Goal: Task Accomplishment & Management: Manage account settings

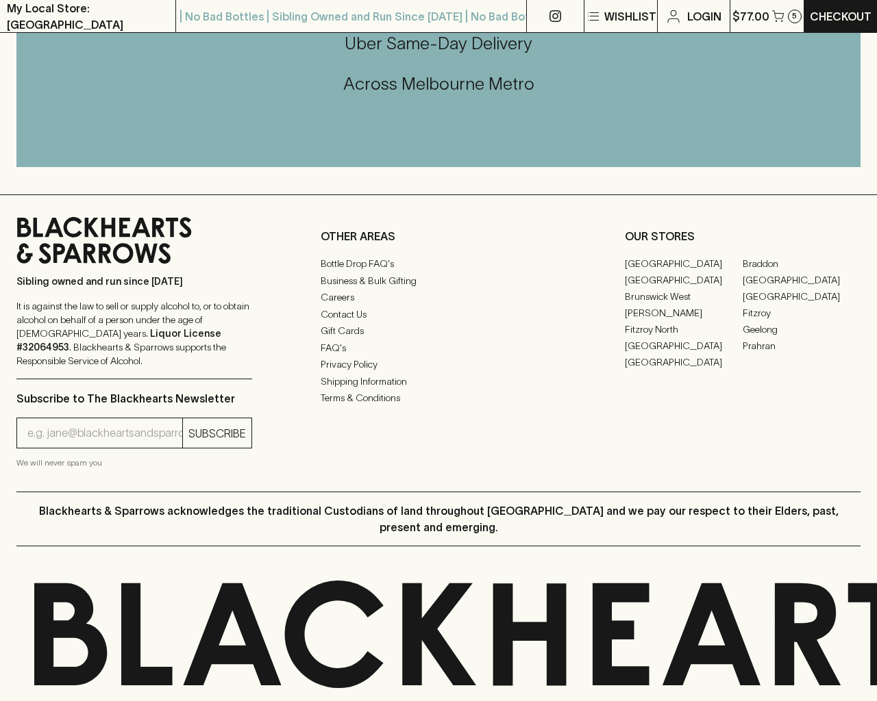
scroll to position [468, 0]
type input "[EMAIL_ADDRESS]"
type input "1"
type input "e"
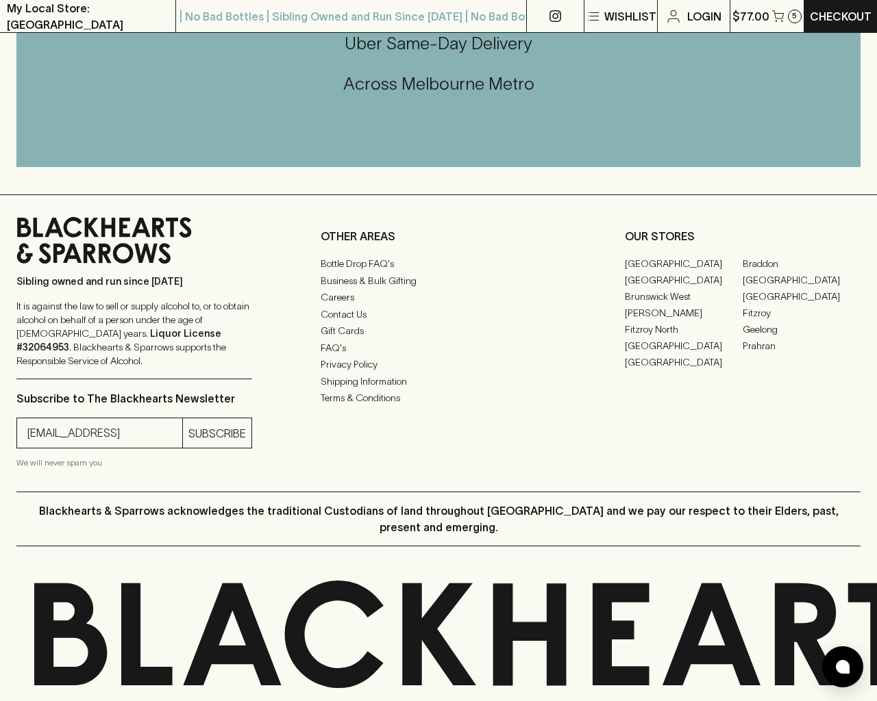
type input "Elderton E Series Chardonnay 2023"
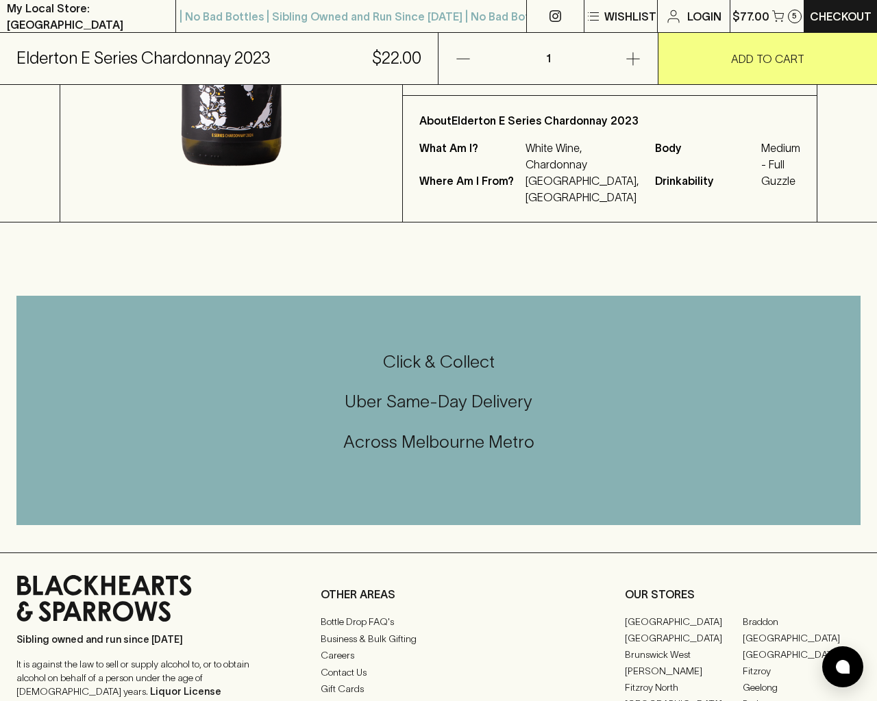
scroll to position [827, 0]
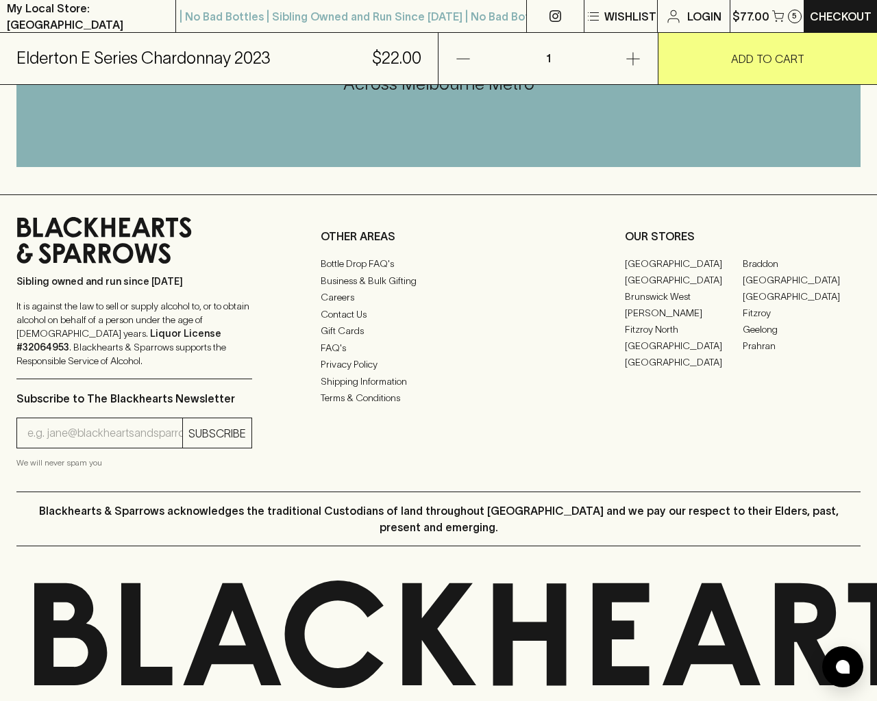
type input "e"
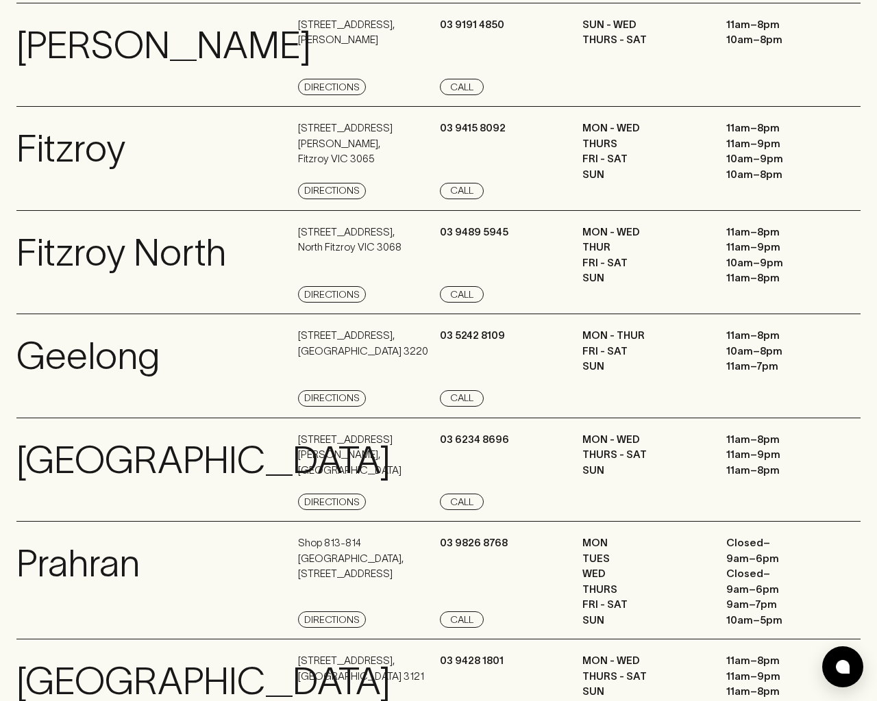
scroll to position [1839, 0]
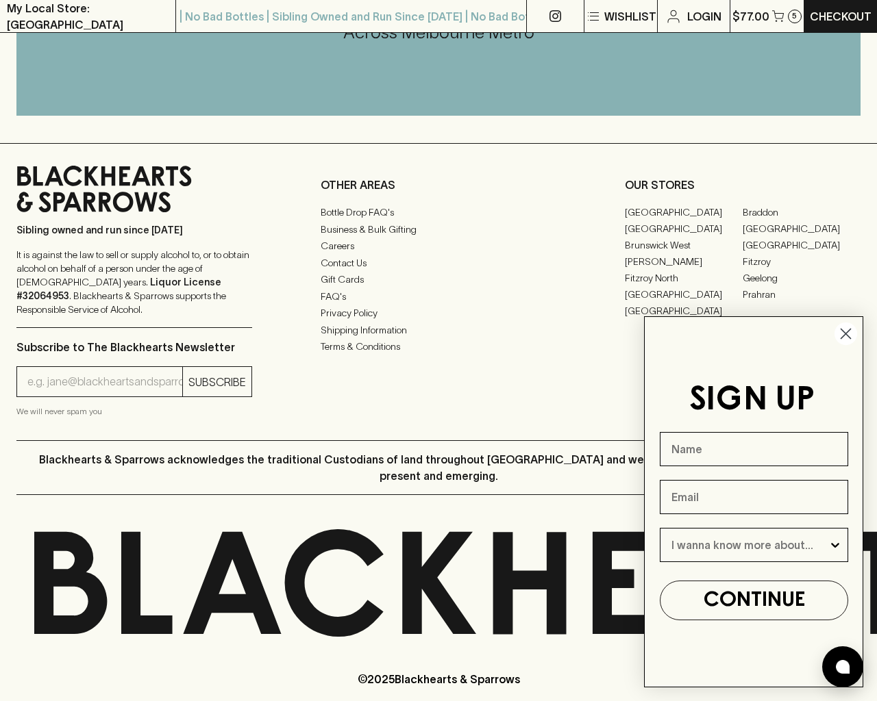
type input "e"
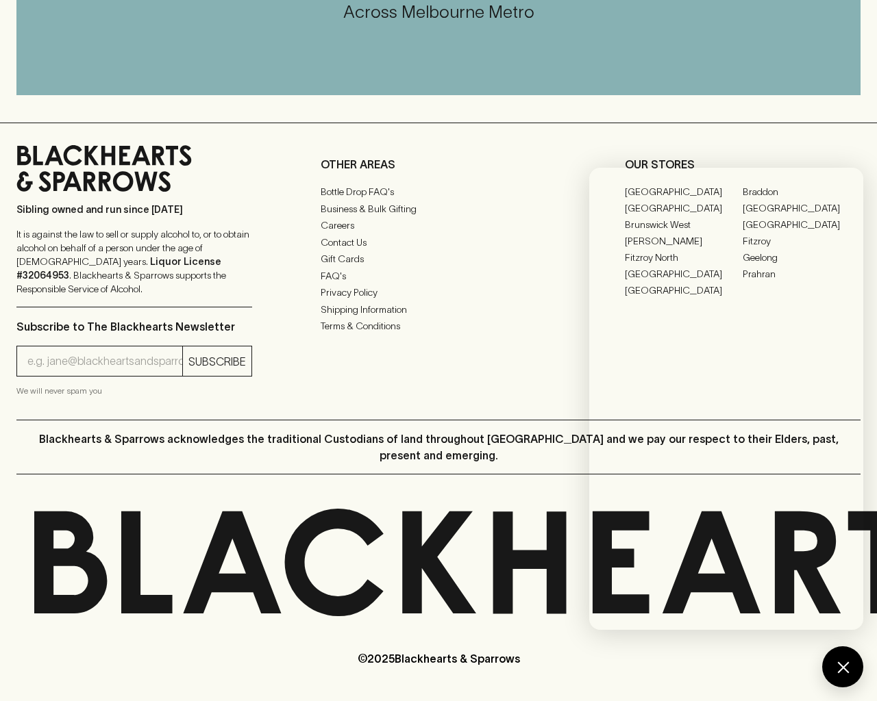
scroll to position [725, 0]
